Goal: Task Accomplishment & Management: Use online tool/utility

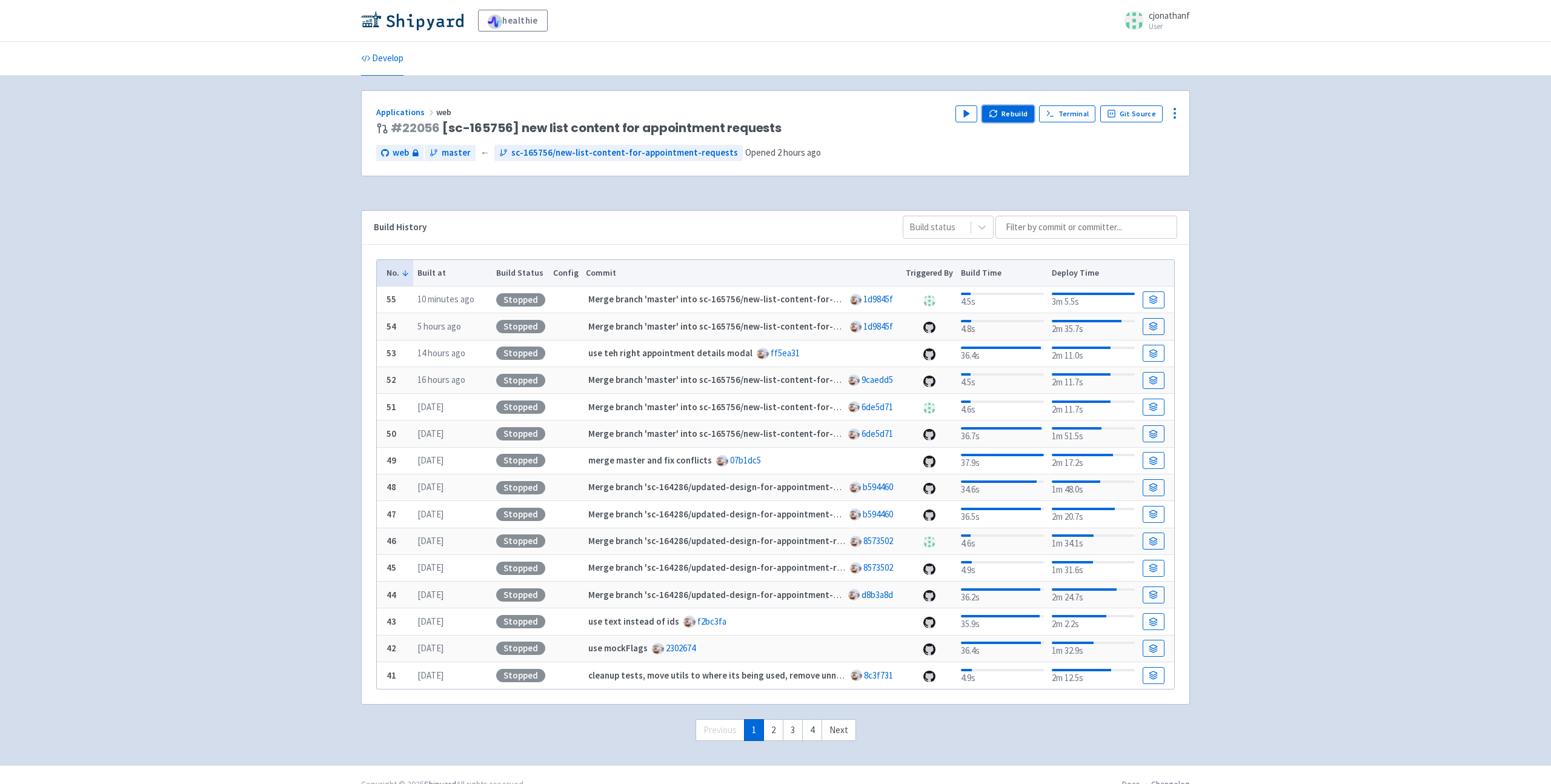
click at [1003, 120] on button "Rebuild" at bounding box center [1008, 114] width 52 height 17
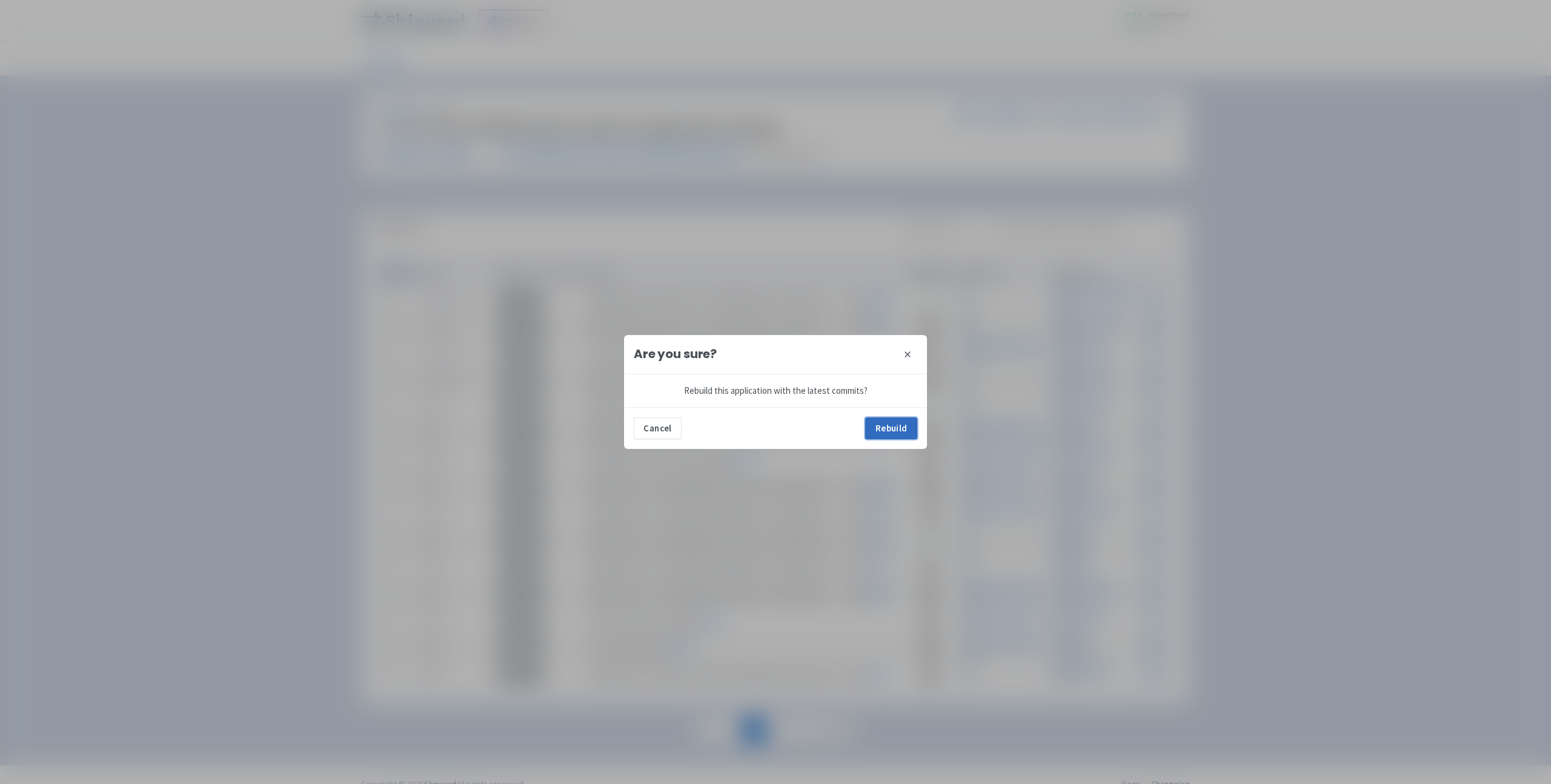
click at [909, 418] on button "Rebuild" at bounding box center [891, 428] width 52 height 22
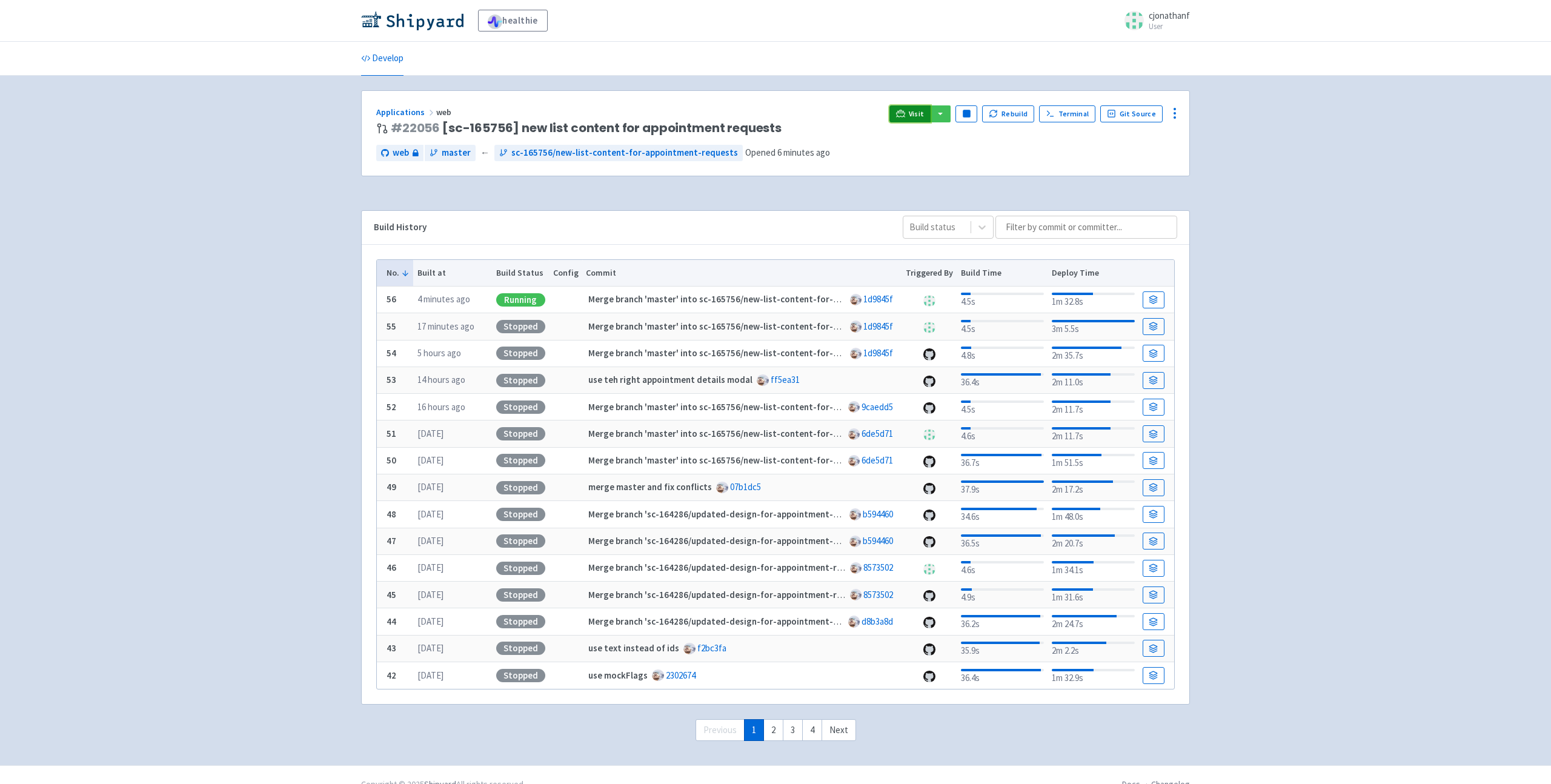
click at [915, 113] on span "Visit" at bounding box center [917, 114] width 16 height 10
